Goal: Information Seeking & Learning: Learn about a topic

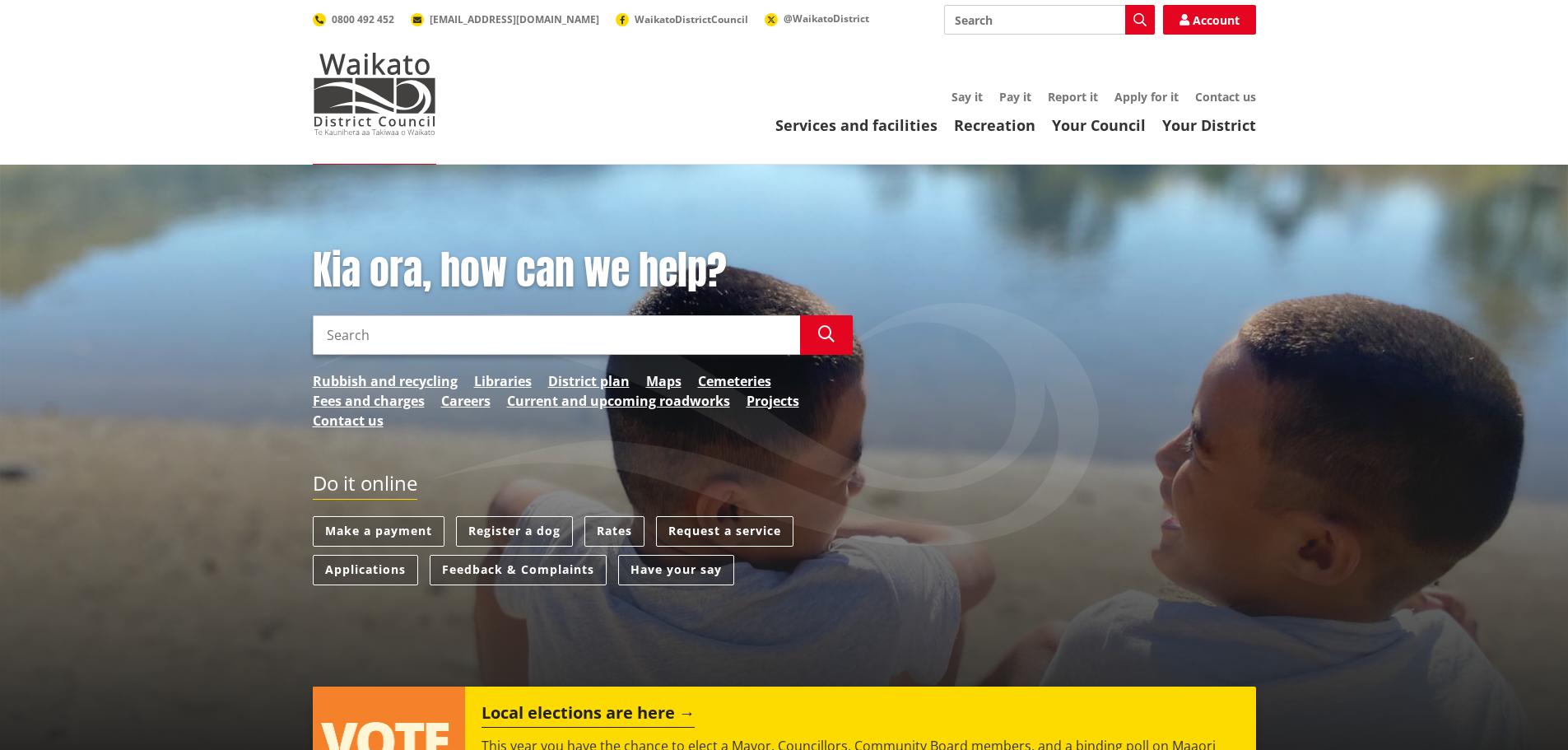
click at [1044, 25] on input "Search" at bounding box center [1049, 19] width 211 height 30
type input "careers"
click at [1134, 8] on button "Search" at bounding box center [1140, 19] width 30 height 30
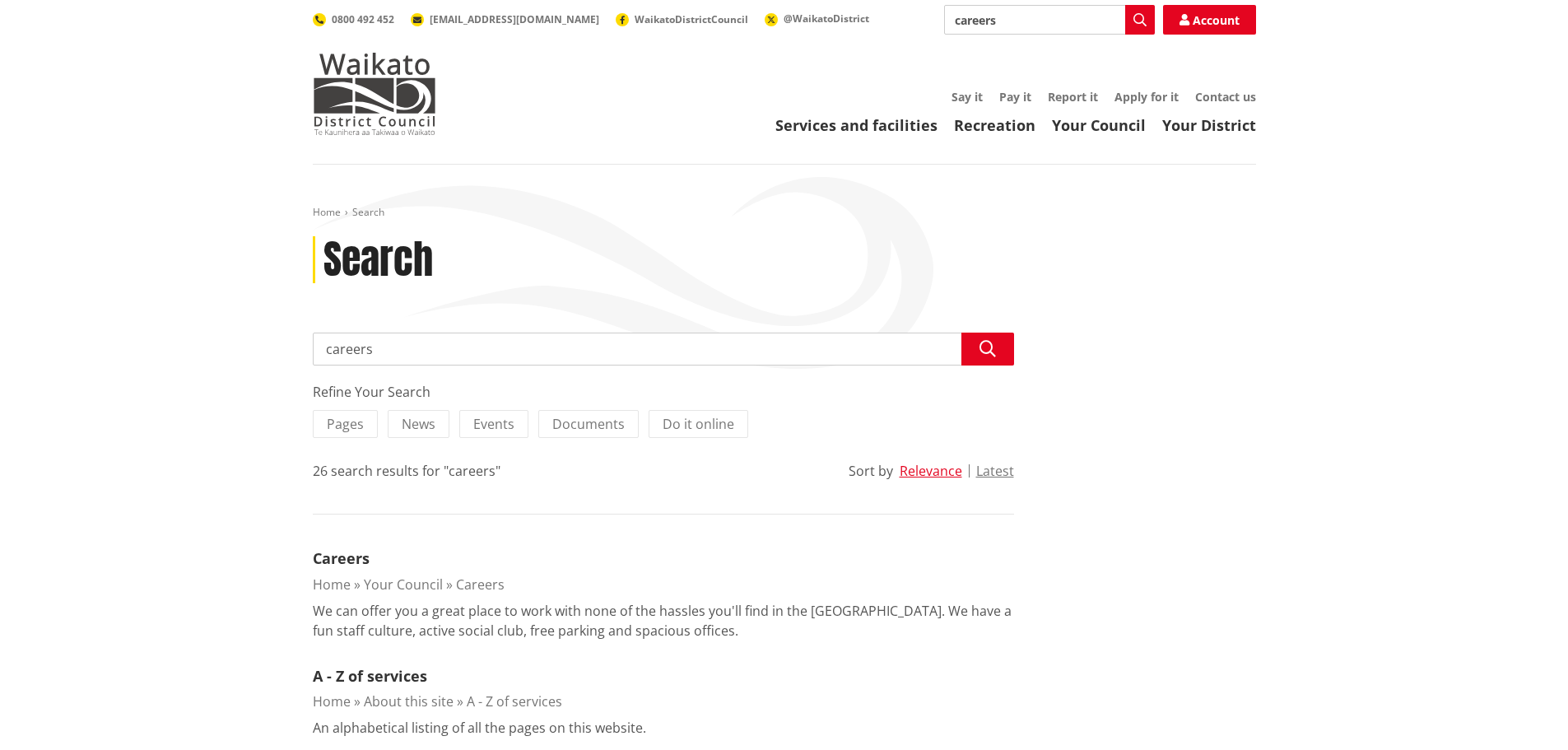
click at [352, 555] on link "Careers" at bounding box center [341, 558] width 57 height 20
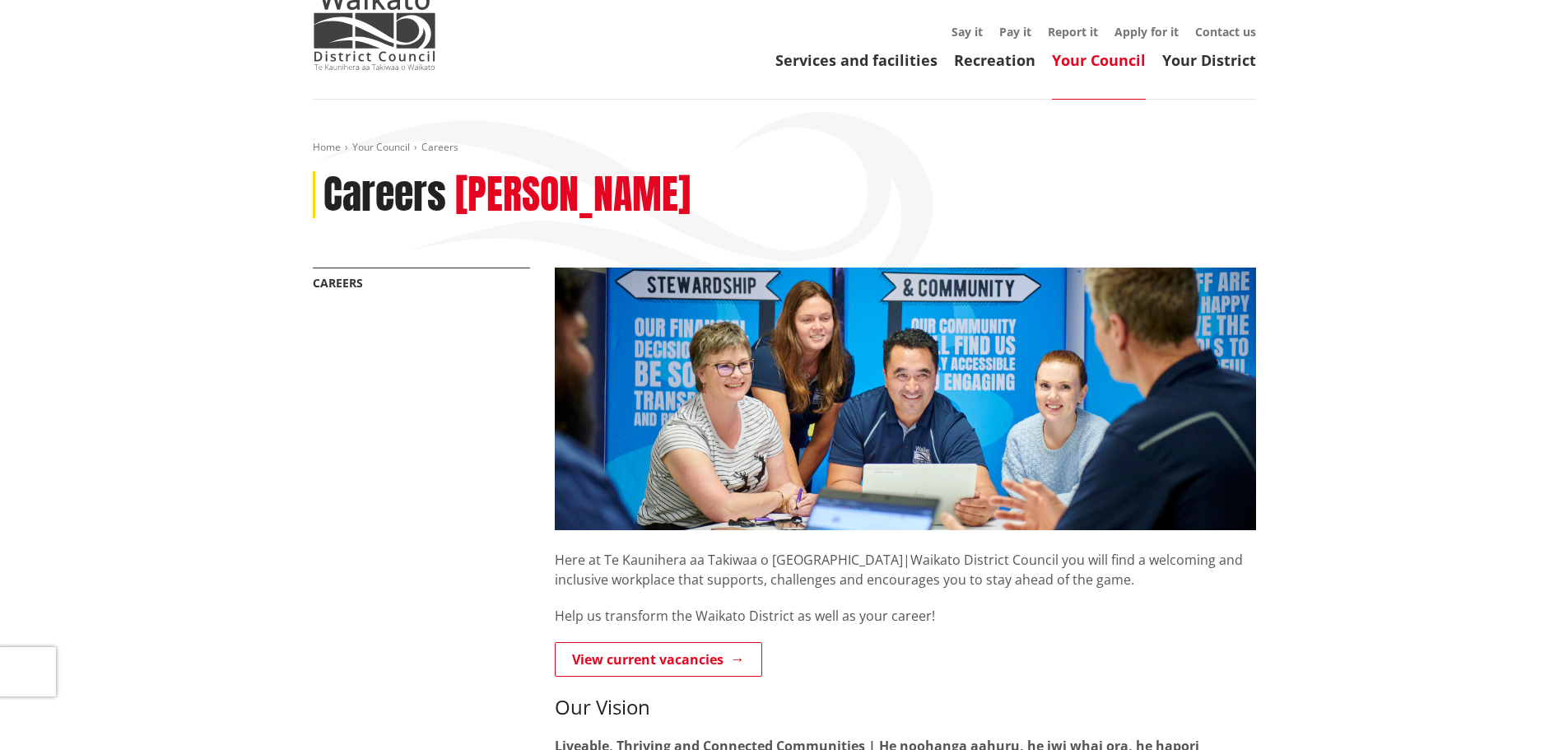
scroll to position [165, 0]
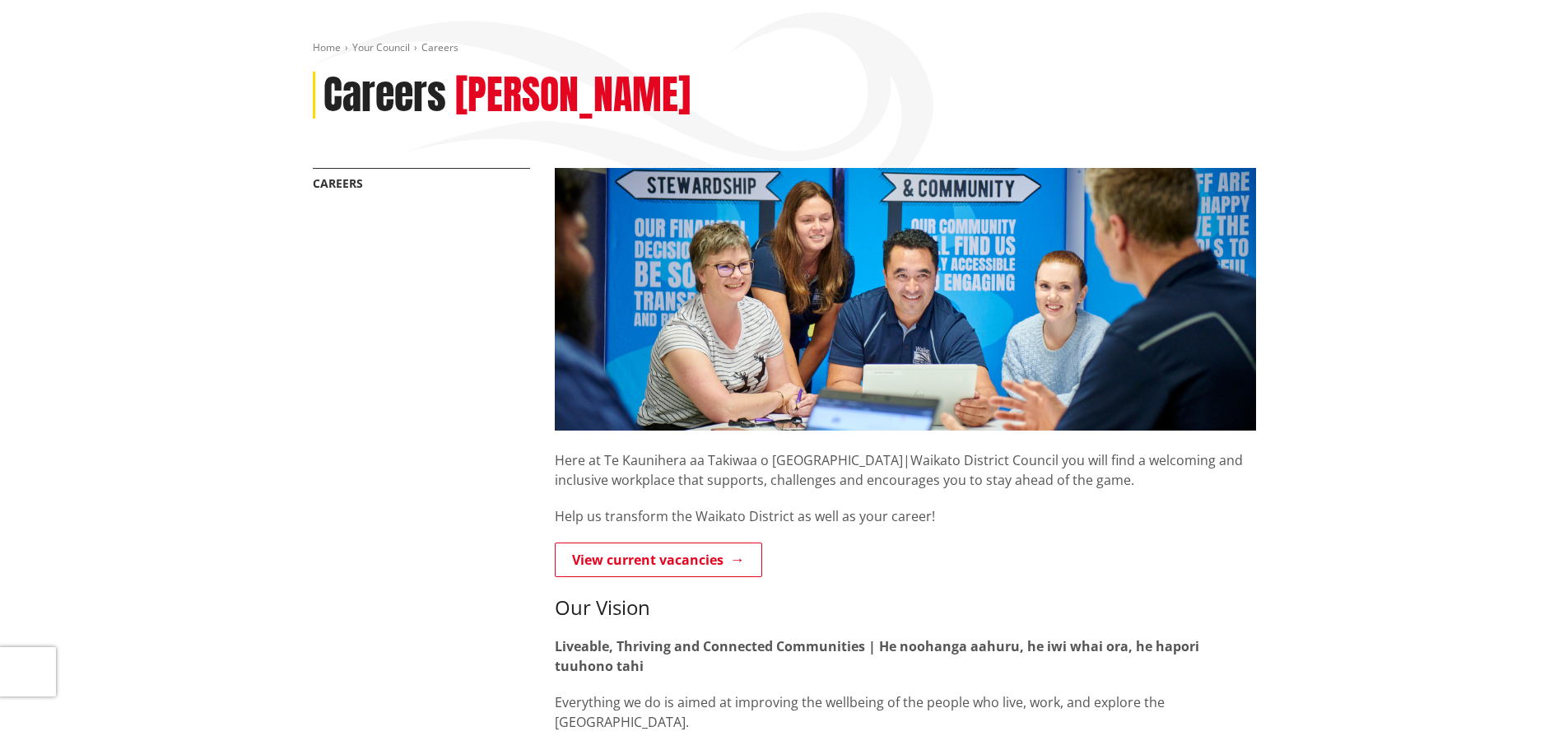
click at [579, 561] on link "View current vacancies" at bounding box center [658, 560] width 207 height 34
